Goal: Book appointment/travel/reservation

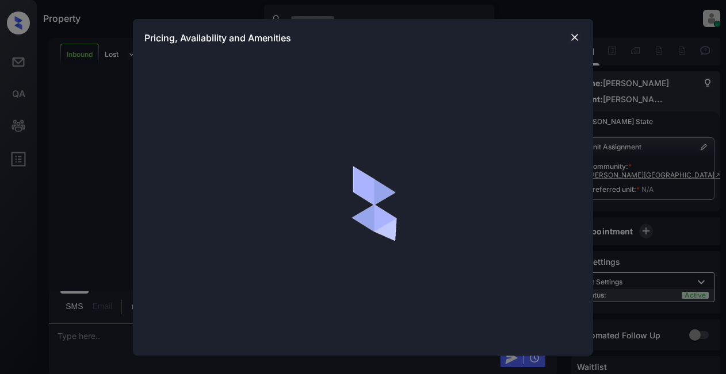
scroll to position [379, 0]
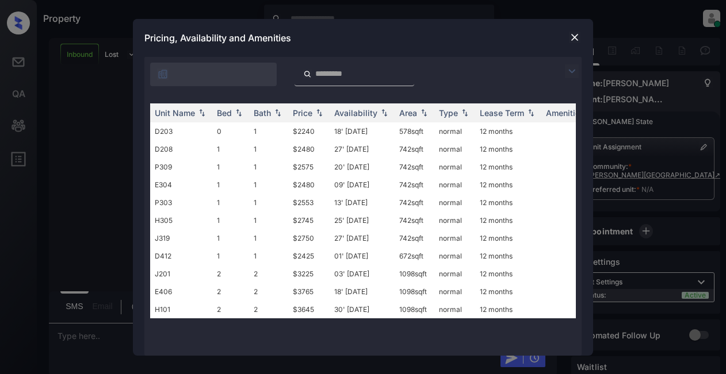
click at [574, 70] on img at bounding box center [572, 71] width 14 height 14
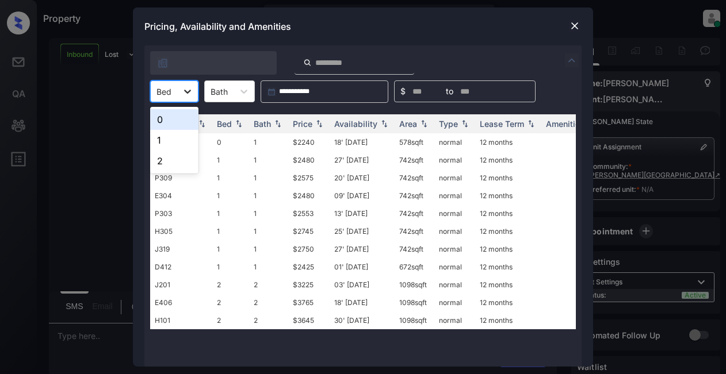
click at [192, 93] on icon at bounding box center [188, 92] width 12 height 12
click at [173, 143] on div "1" at bounding box center [174, 140] width 48 height 21
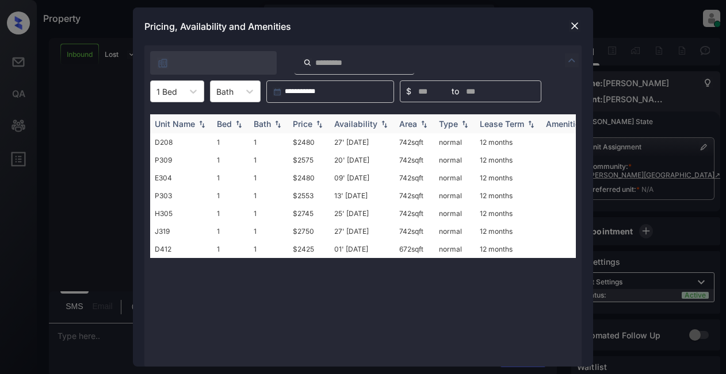
click at [304, 122] on div "Price" at bounding box center [303, 124] width 20 height 10
click at [306, 121] on div "Price" at bounding box center [303, 124] width 20 height 10
click at [573, 21] on img at bounding box center [575, 26] width 12 height 12
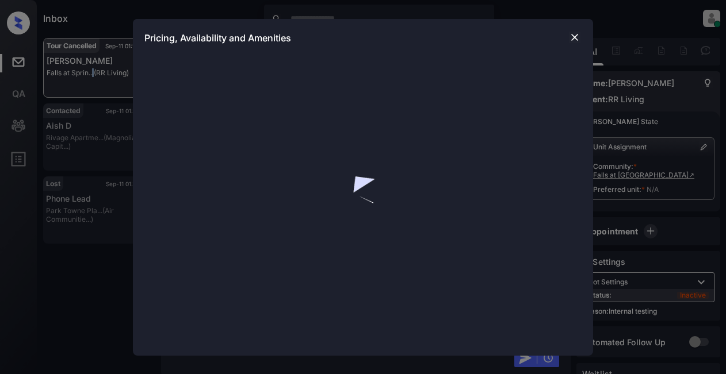
scroll to position [346, 0]
click at [574, 35] on img at bounding box center [575, 38] width 12 height 12
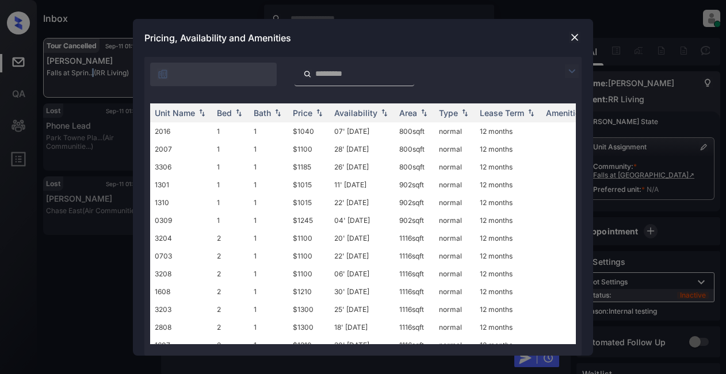
click at [572, 67] on img at bounding box center [572, 71] width 14 height 14
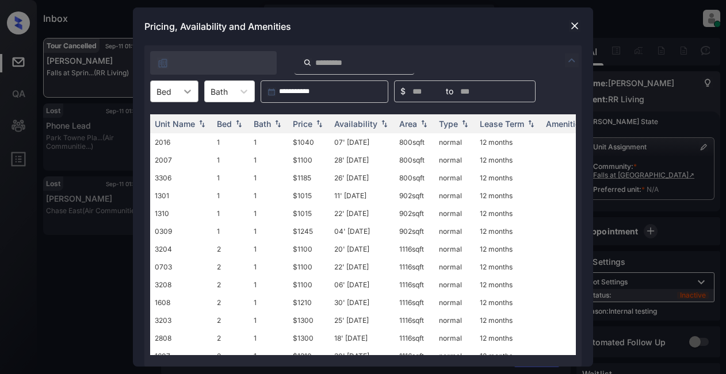
click at [192, 89] on div at bounding box center [187, 91] width 21 height 21
click at [174, 139] on div "2" at bounding box center [174, 140] width 48 height 21
click at [297, 122] on div "Price" at bounding box center [303, 124] width 20 height 10
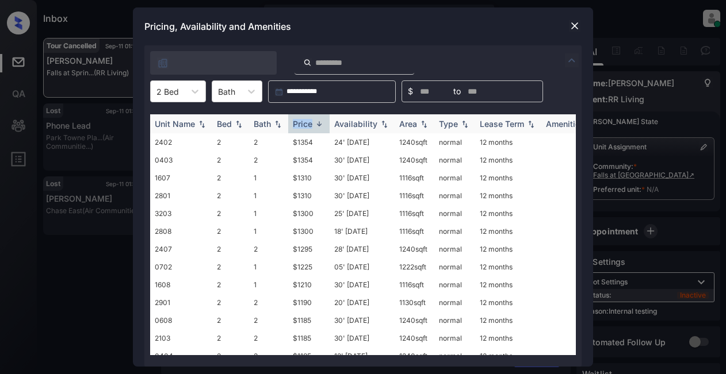
click at [297, 122] on div "Price" at bounding box center [303, 124] width 20 height 10
click at [308, 145] on td "$1100" at bounding box center [308, 142] width 41 height 18
click at [308, 146] on td "$1100" at bounding box center [308, 142] width 41 height 18
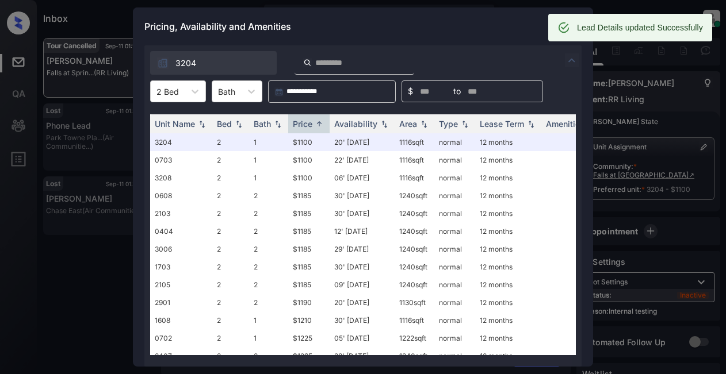
click at [502, 27] on div "Pricing, Availability and Amenities" at bounding box center [363, 26] width 460 height 38
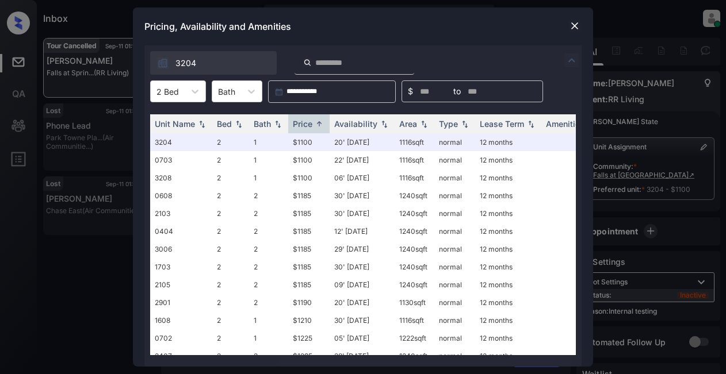
click at [571, 28] on img at bounding box center [575, 26] width 12 height 12
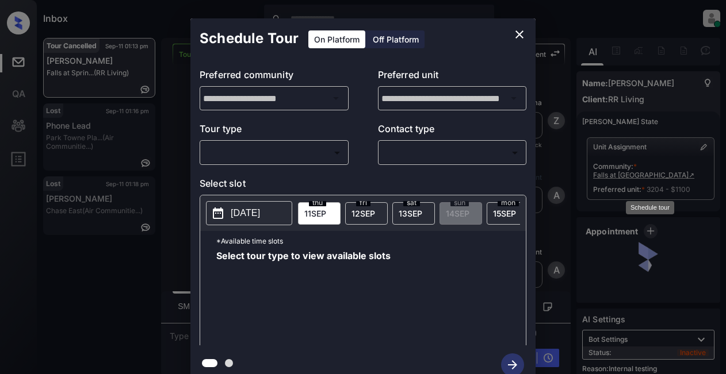
scroll to position [18, 0]
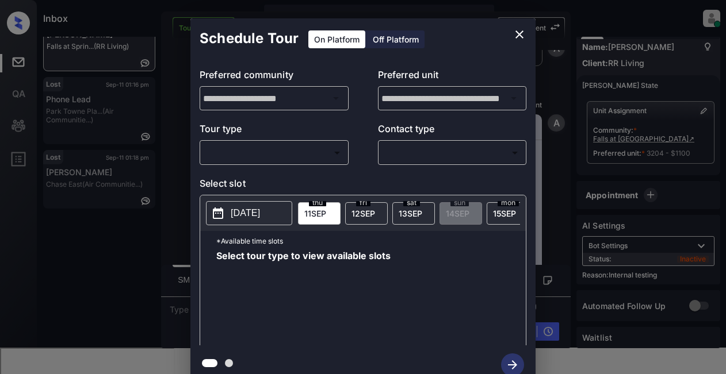
click at [318, 147] on body "Inbox Lyzzelle M. Ceralde Online Set yourself offline Set yourself on break Pro…" at bounding box center [363, 187] width 726 height 374
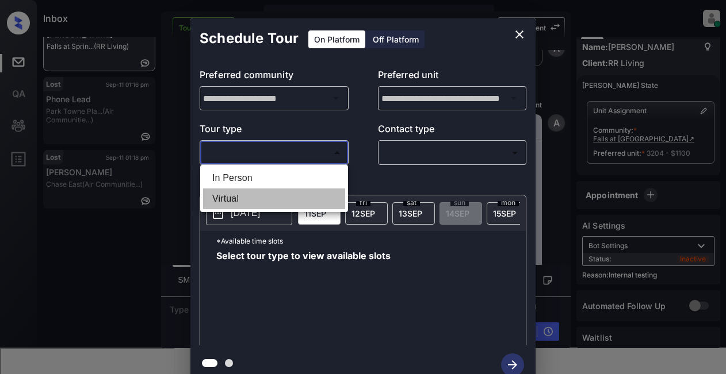
drag, startPoint x: 239, startPoint y: 201, endPoint x: 289, endPoint y: 197, distance: 49.6
click at [240, 201] on li "Virtual" at bounding box center [274, 199] width 142 height 21
type input "*******"
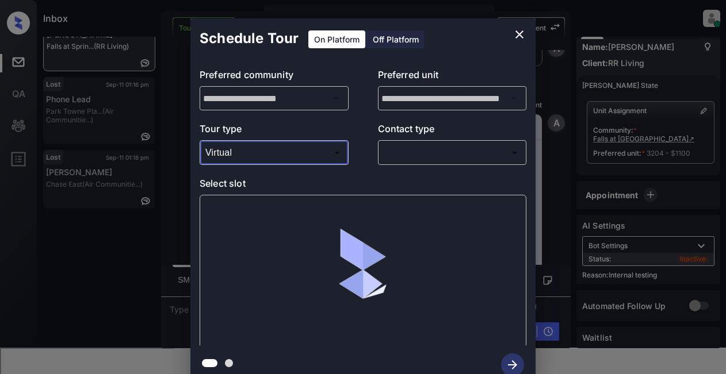
click at [423, 148] on body "Inbox Lyzzelle M. Ceralde Online Set yourself offline Set yourself on break Pro…" at bounding box center [363, 187] width 726 height 374
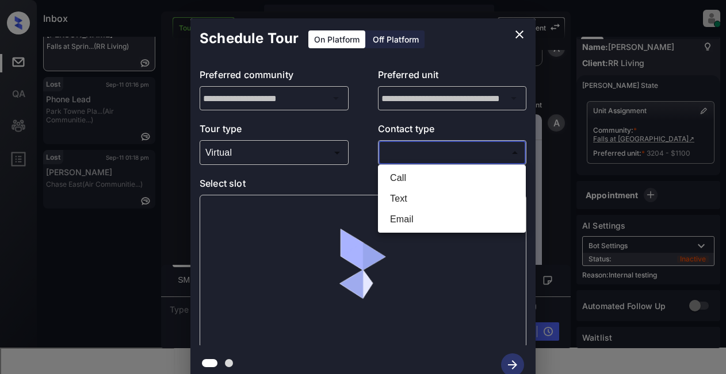
click at [404, 198] on li "Text" at bounding box center [452, 199] width 142 height 21
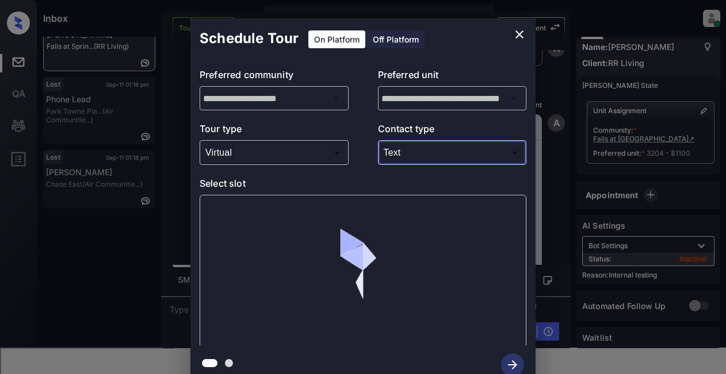
type input "****"
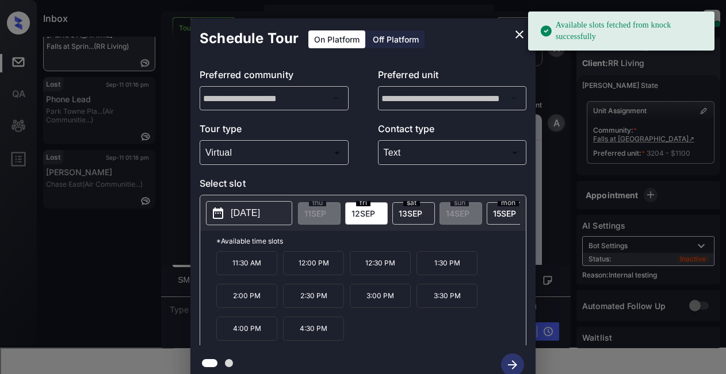
click at [242, 216] on p "2025-09-12" at bounding box center [245, 214] width 29 height 14
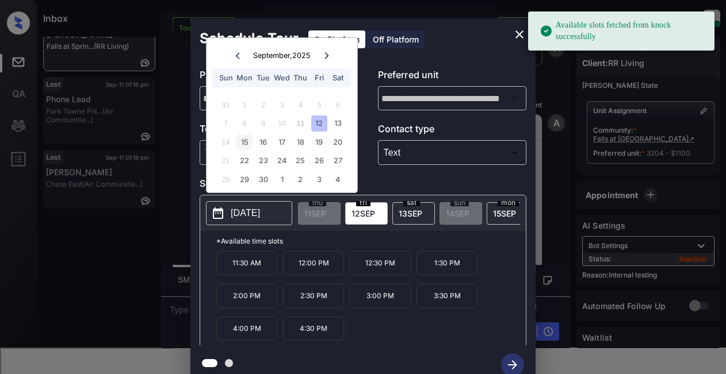
drag, startPoint x: 247, startPoint y: 142, endPoint x: 248, endPoint y: 147, distance: 5.8
click at [248, 147] on div "15" at bounding box center [244, 143] width 16 height 16
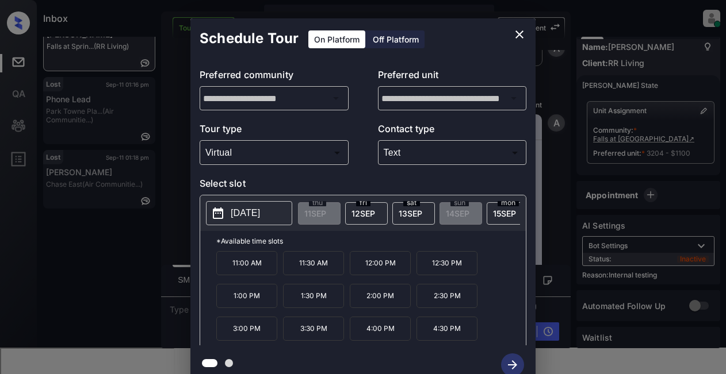
click at [309, 334] on p "3:30 PM" at bounding box center [313, 329] width 61 height 24
click at [520, 362] on icon "button" at bounding box center [512, 365] width 23 height 23
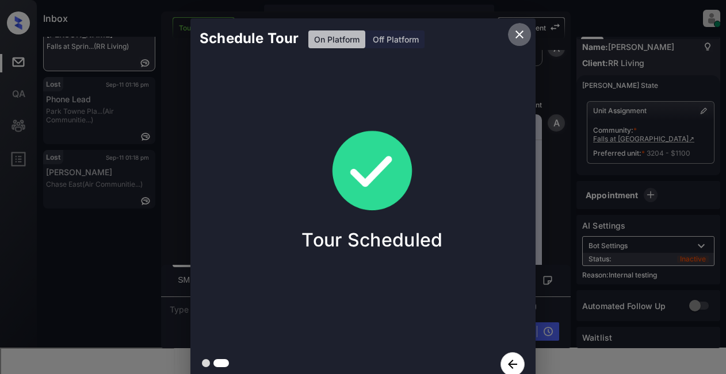
click at [518, 39] on icon "close" at bounding box center [520, 35] width 14 height 14
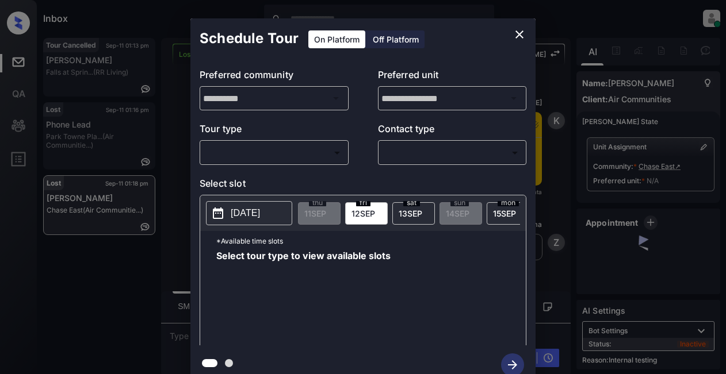
scroll to position [10, 0]
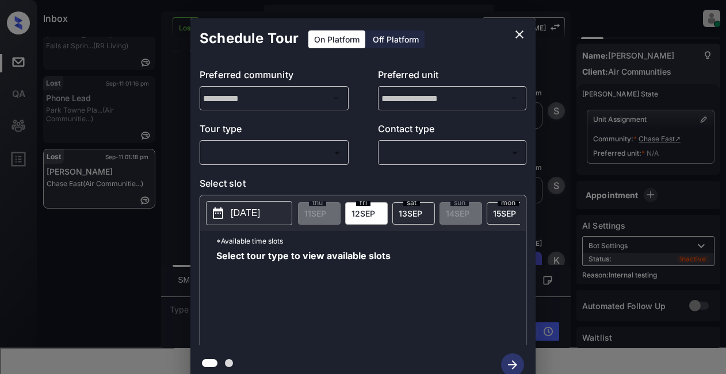
click at [244, 152] on body "Inbox Lyzzelle M. Ceralde Online Set yourself offline Set yourself on break Pro…" at bounding box center [363, 187] width 726 height 374
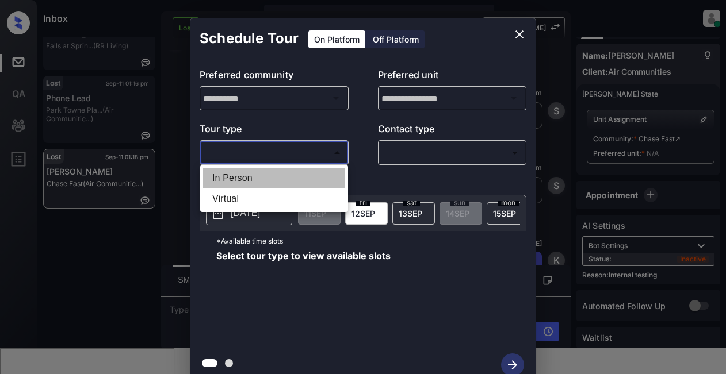
drag, startPoint x: 228, startPoint y: 177, endPoint x: 346, endPoint y: 158, distance: 119.4
click at [230, 177] on li "In Person" at bounding box center [274, 178] width 142 height 21
type input "********"
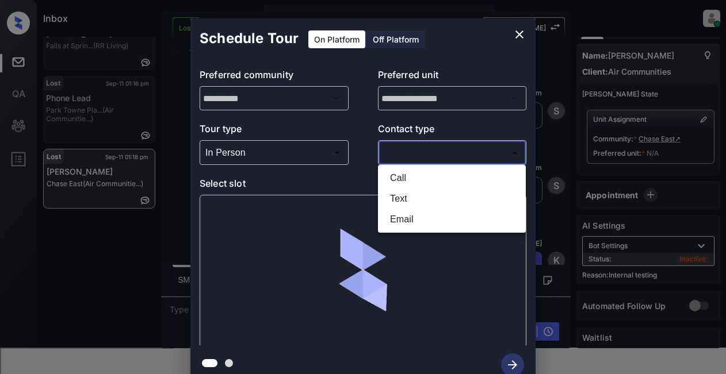
click at [402, 154] on body "Inbox Lyzzelle M. Ceralde Online Set yourself offline Set yourself on break Pro…" at bounding box center [363, 187] width 726 height 374
click at [392, 199] on li "Text" at bounding box center [452, 199] width 142 height 21
type input "****"
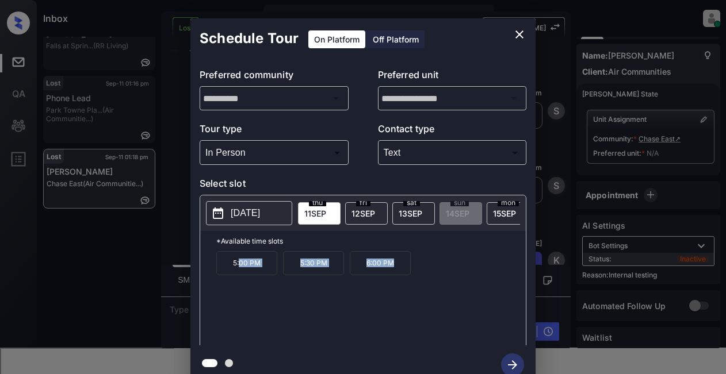
drag, startPoint x: 240, startPoint y: 273, endPoint x: 410, endPoint y: 278, distance: 169.8
click at [410, 278] on div "5:00 PM 5:30 PM 6:00 PM" at bounding box center [370, 297] width 309 height 92
drag, startPoint x: 231, startPoint y: 273, endPoint x: 374, endPoint y: 263, distance: 143.6
click at [395, 272] on div "5:00 PM 5:30 PM 6:00 PM" at bounding box center [370, 297] width 309 height 92
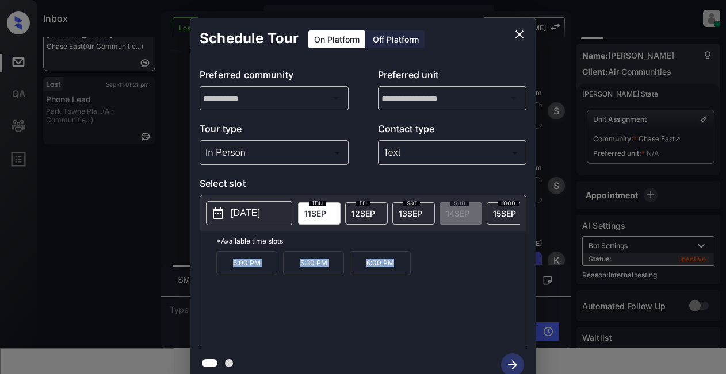
copy div "5:00 PM 5:30 PM 6:00 PM"
click at [521, 34] on icon "close" at bounding box center [519, 34] width 8 height 8
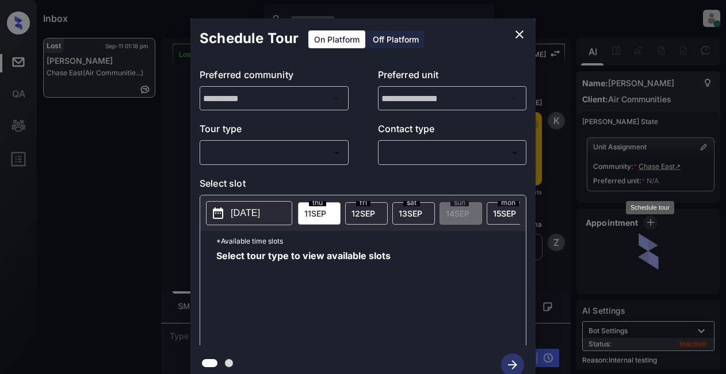
scroll to position [10, 0]
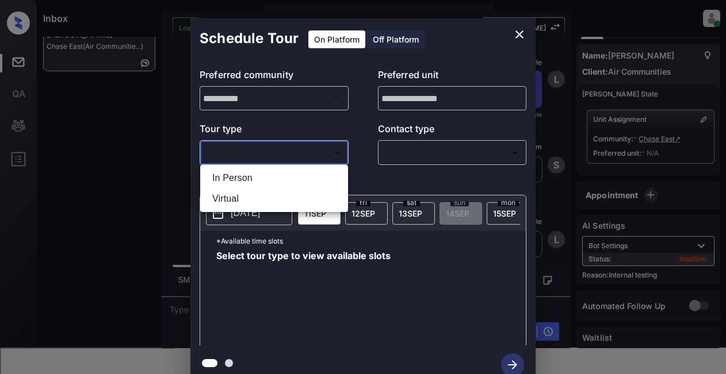
click at [259, 147] on body "Inbox Lyzzelle [PERSON_NAME] Online Set yourself offline Set yourself on break …" at bounding box center [363, 187] width 726 height 374
drag, startPoint x: 246, startPoint y: 180, endPoint x: 307, endPoint y: 175, distance: 60.6
click at [249, 180] on li "In Person" at bounding box center [274, 178] width 142 height 21
type input "********"
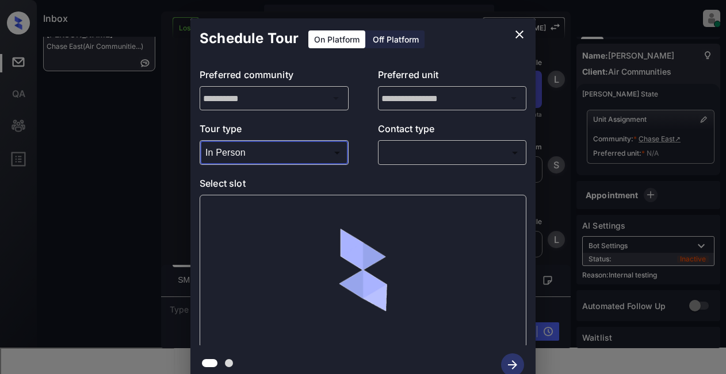
click at [406, 157] on body "Inbox Lyzzelle [PERSON_NAME] Online Set yourself offline Set yourself on break …" at bounding box center [363, 187] width 726 height 374
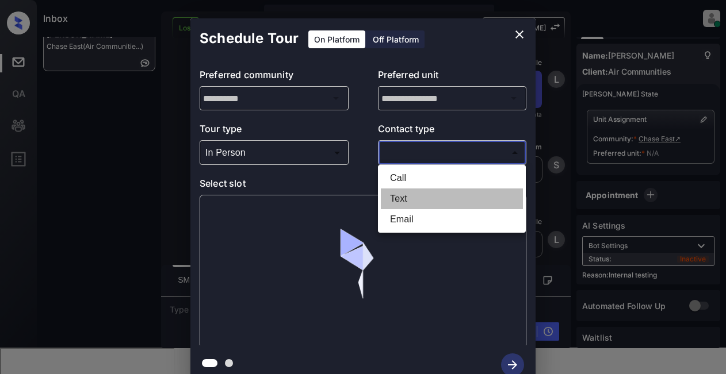
click at [408, 198] on li "Text" at bounding box center [452, 199] width 142 height 21
type input "****"
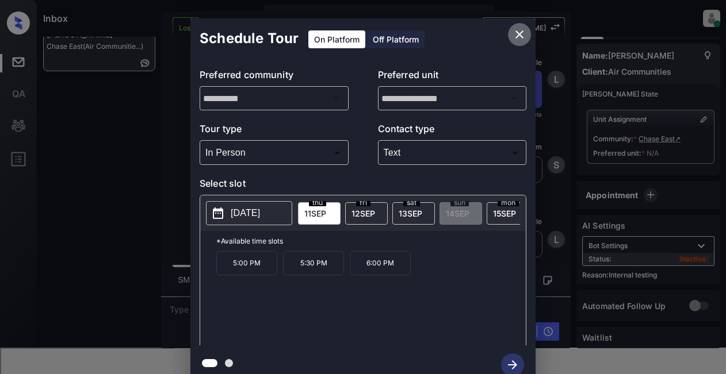
click at [520, 34] on icon "close" at bounding box center [519, 34] width 8 height 8
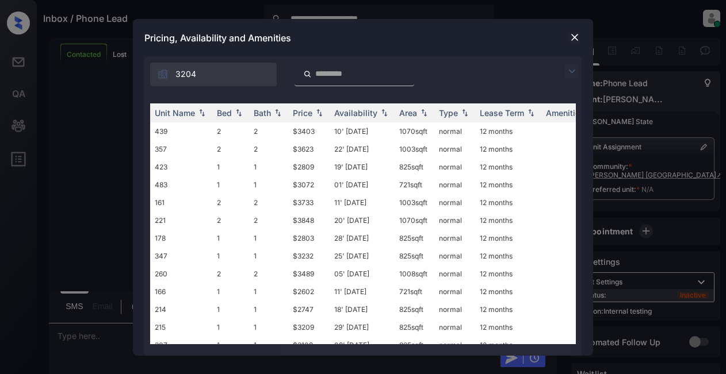
click at [567, 70] on img at bounding box center [572, 71] width 14 height 14
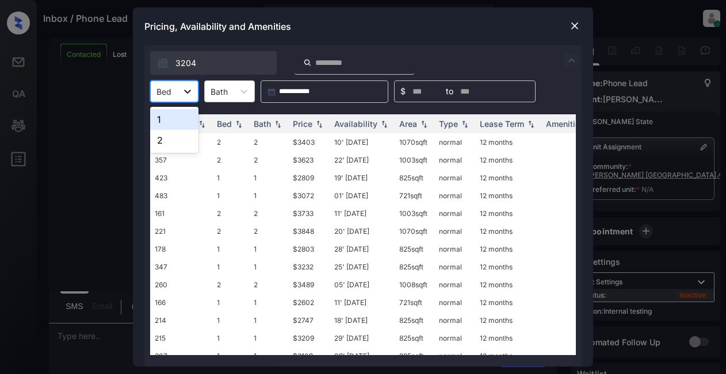
click at [190, 92] on icon at bounding box center [188, 92] width 12 height 12
click at [180, 116] on div "1" at bounding box center [174, 119] width 48 height 21
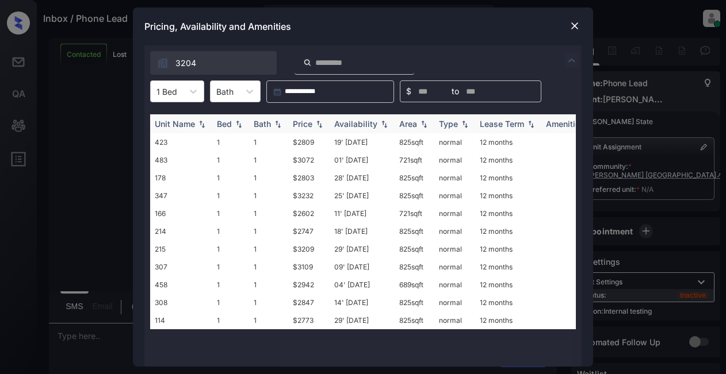
click at [312, 121] on div "Price" at bounding box center [303, 124] width 20 height 10
click at [299, 129] on th "Price" at bounding box center [308, 123] width 41 height 19
click at [299, 130] on th "Price" at bounding box center [308, 123] width 41 height 19
click at [299, 128] on div "Price" at bounding box center [303, 124] width 20 height 10
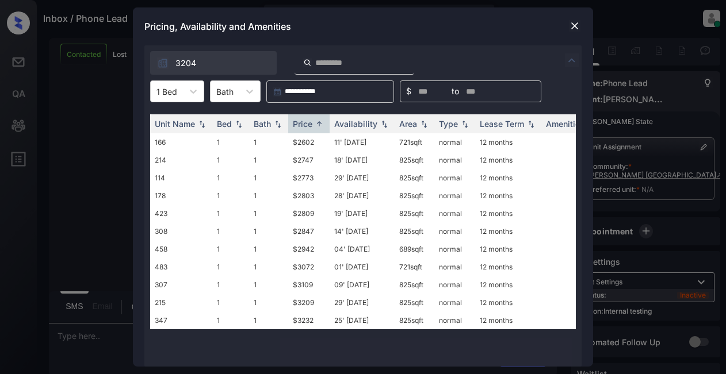
click at [573, 63] on img at bounding box center [572, 60] width 14 height 14
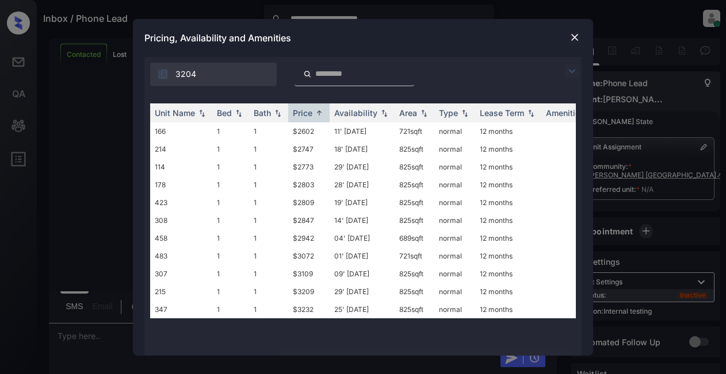
click at [571, 73] on img at bounding box center [572, 71] width 14 height 14
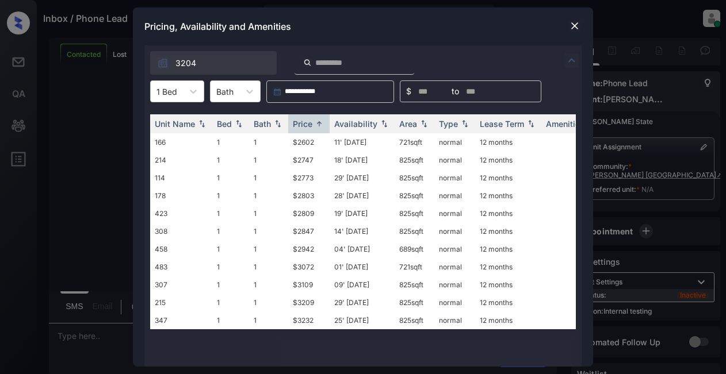
click at [571, 23] on img at bounding box center [575, 26] width 12 height 12
